Goal: Task Accomplishment & Management: Complete application form

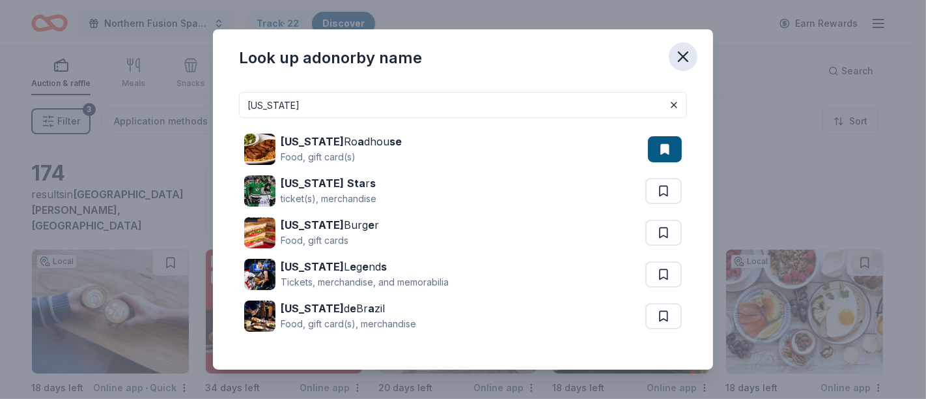
click at [682, 55] on icon "button" at bounding box center [683, 57] width 18 height 18
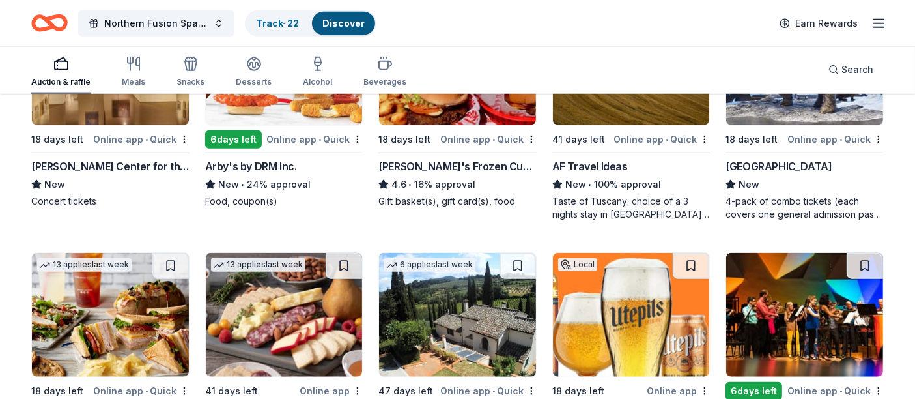
scroll to position [1351, 0]
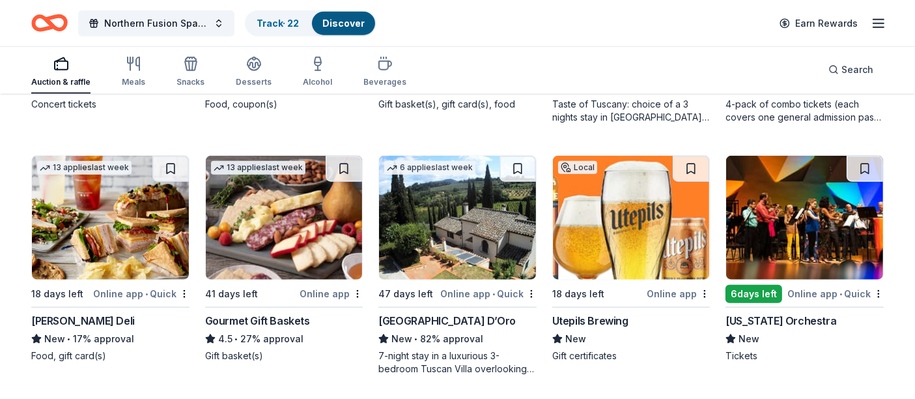
click at [311, 230] on img at bounding box center [284, 218] width 157 height 124
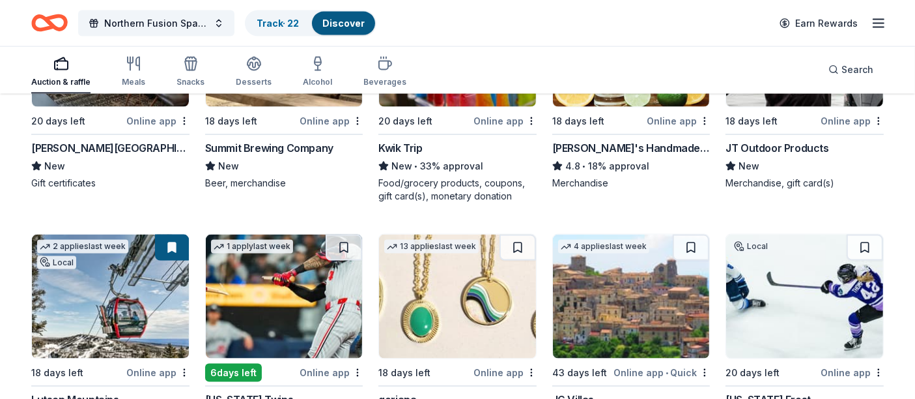
scroll to position [2122, 0]
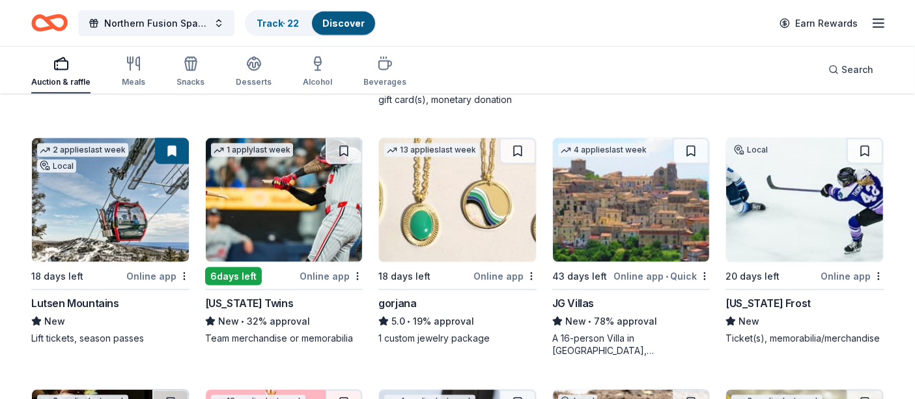
click at [402, 295] on div "gorjana" at bounding box center [397, 303] width 38 height 16
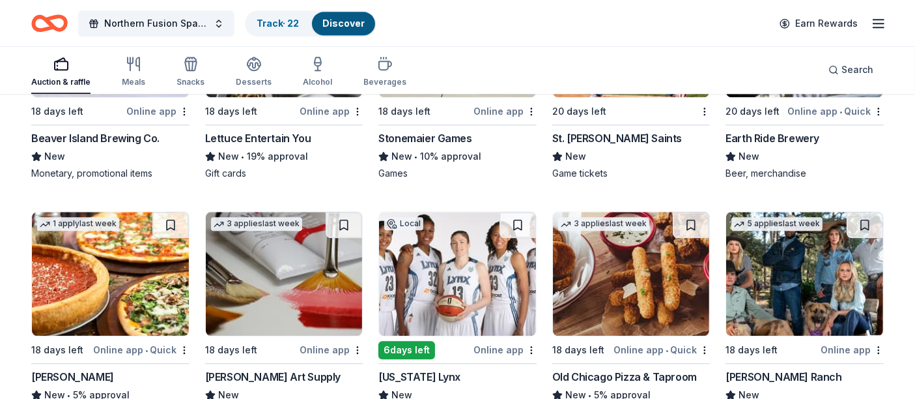
scroll to position [3389, 0]
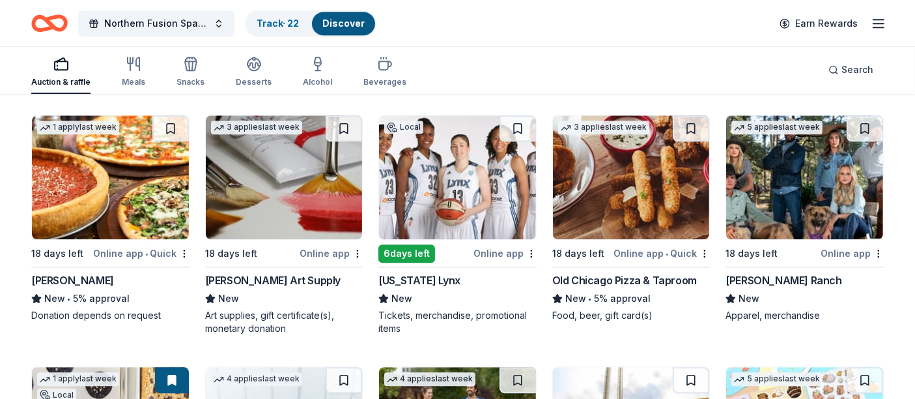
click at [462, 173] on img at bounding box center [457, 177] width 157 height 124
click at [488, 191] on img at bounding box center [457, 177] width 157 height 124
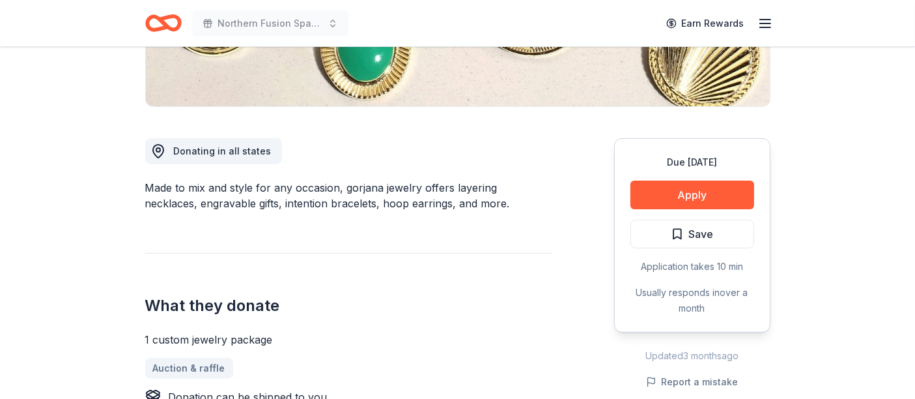
scroll to position [193, 0]
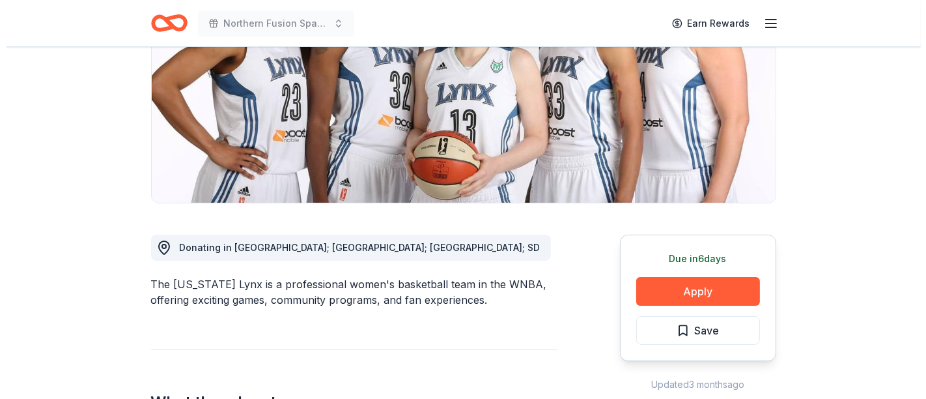
scroll to position [289, 0]
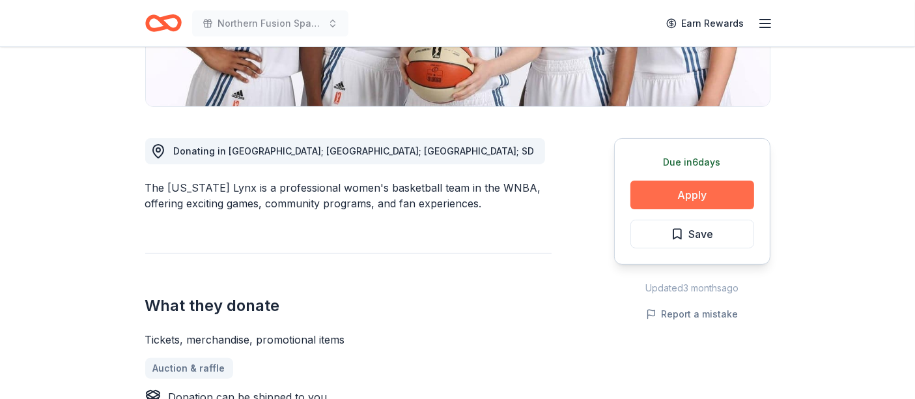
click at [675, 198] on button "Apply" at bounding box center [692, 194] width 124 height 29
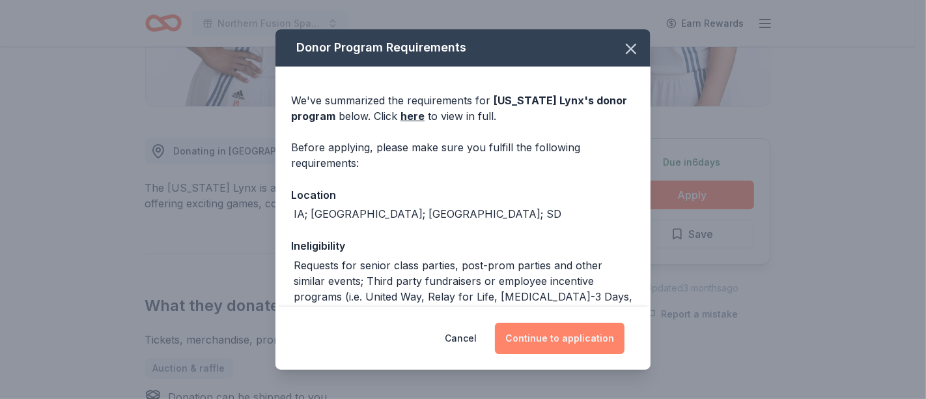
click at [524, 337] on button "Continue to application" at bounding box center [560, 337] width 130 height 31
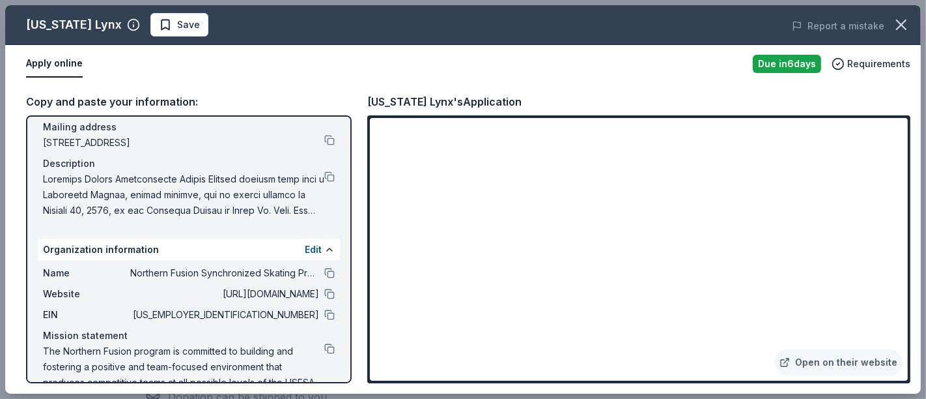
scroll to position [119, 0]
